Goal: Navigation & Orientation: Go to known website

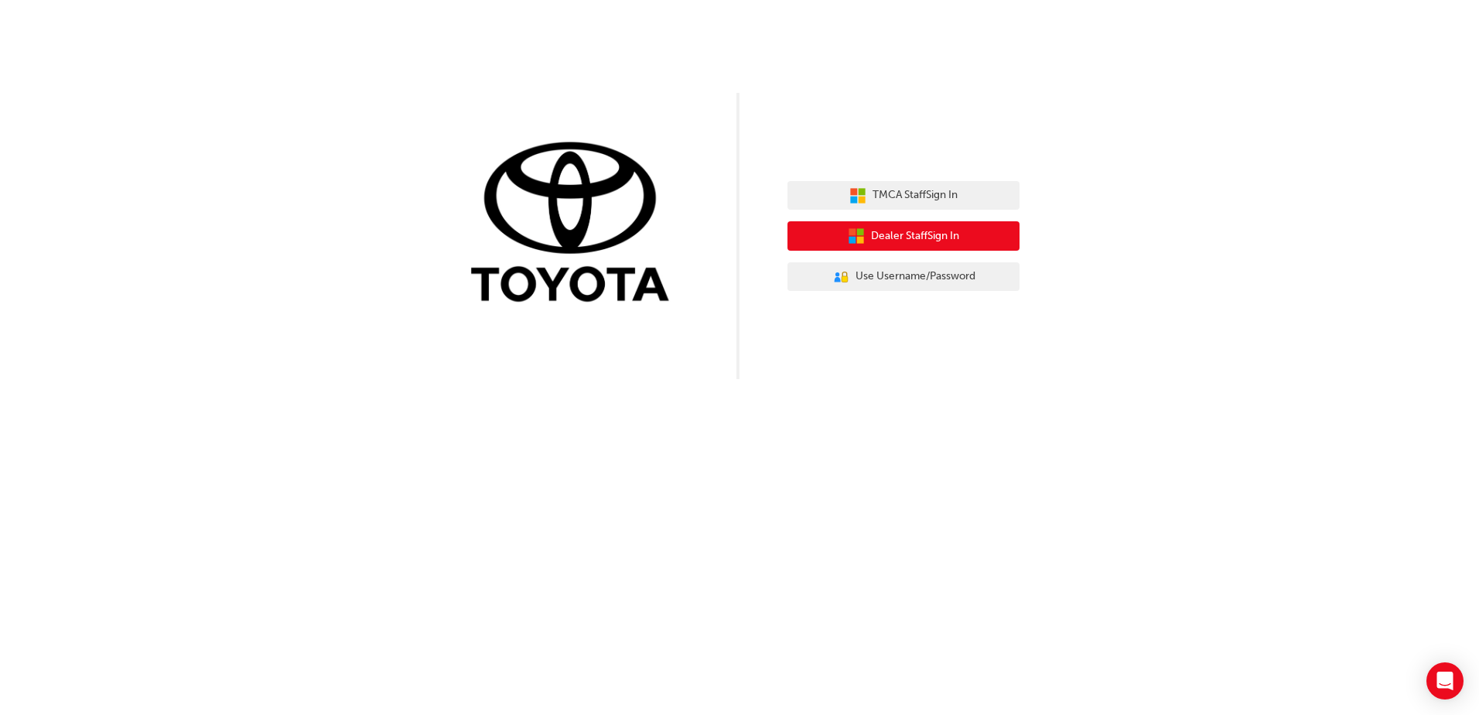
click at [910, 236] on span "Dealer Staff Sign In" at bounding box center [915, 236] width 88 height 18
